Goal: Obtain resource: Download file/media

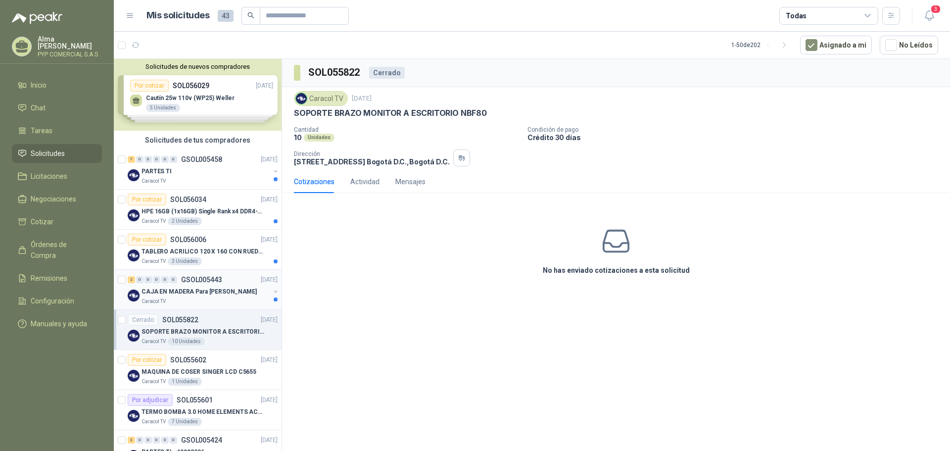
click at [230, 293] on p "CAJA EN MADERA Para [PERSON_NAME]" at bounding box center [198, 291] width 115 height 9
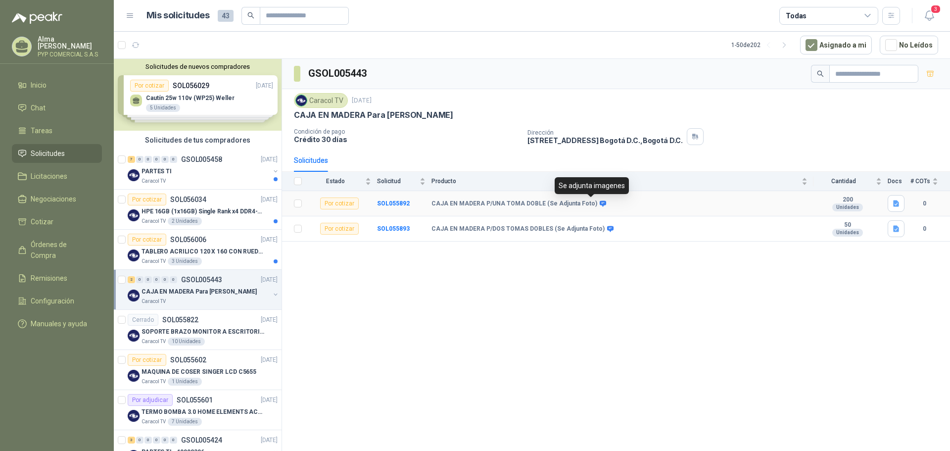
click at [599, 205] on icon at bounding box center [602, 203] width 7 height 7
click at [599, 202] on icon at bounding box center [602, 203] width 7 height 7
click at [896, 206] on icon "button" at bounding box center [896, 203] width 6 height 6
click at [831, 186] on button "CAJA EN MADERA Pintadas.docx" at bounding box center [842, 182] width 110 height 10
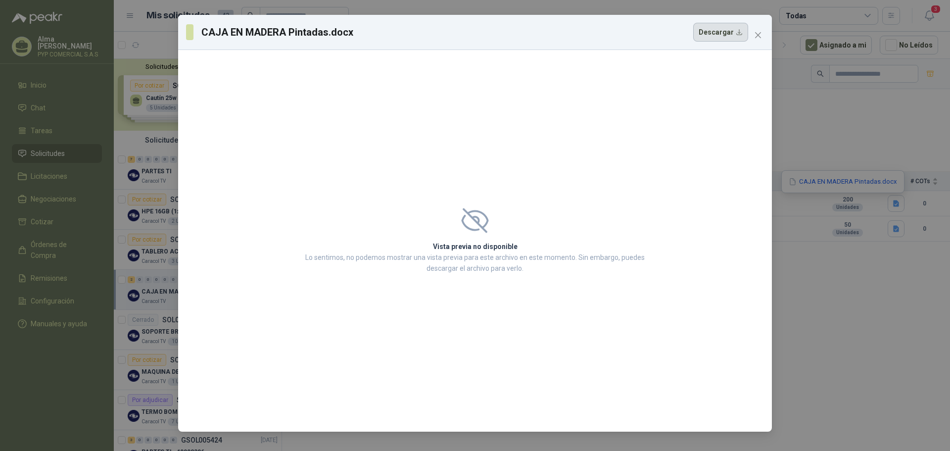
click at [712, 32] on button "Descargar" at bounding box center [720, 32] width 55 height 19
click at [755, 38] on icon "close" at bounding box center [758, 35] width 6 height 6
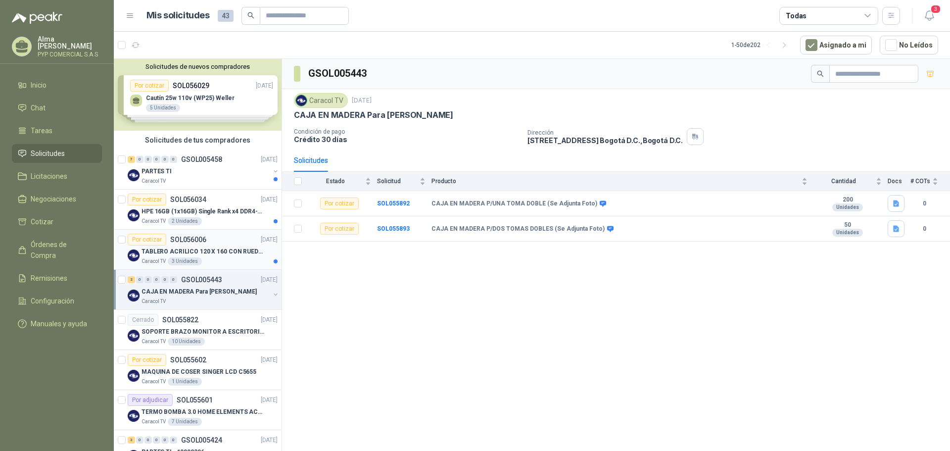
click at [210, 257] on div "TABLERO ACRILICO 120 X 160 CON RUEDAS" at bounding box center [209, 251] width 136 height 12
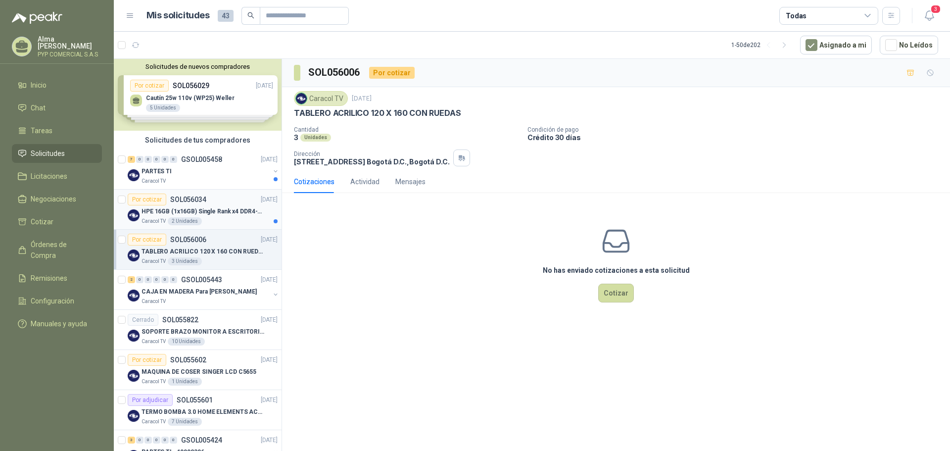
click at [212, 211] on p "HPE 16GB (1x16GB) Single Rank x4 DDR4-2400" at bounding box center [202, 211] width 123 height 9
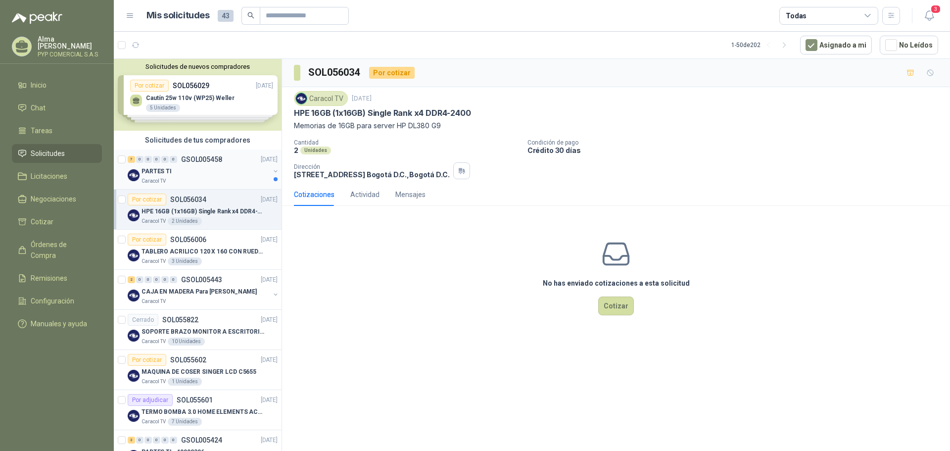
click at [226, 172] on div "PARTES TI" at bounding box center [205, 171] width 128 height 12
